Goal: Transaction & Acquisition: Download file/media

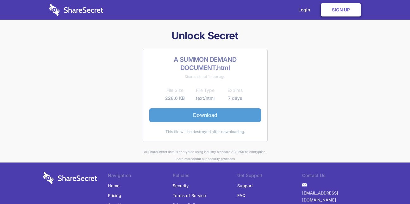
click at [207, 116] on link "Download" at bounding box center [205, 114] width 112 height 13
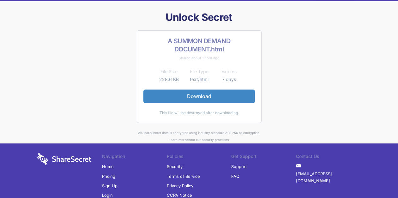
scroll to position [32, 0]
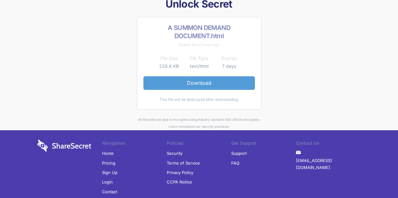
click at [202, 82] on link "Download" at bounding box center [199, 82] width 112 height 13
